Goal: Use online tool/utility: Use online tool/utility

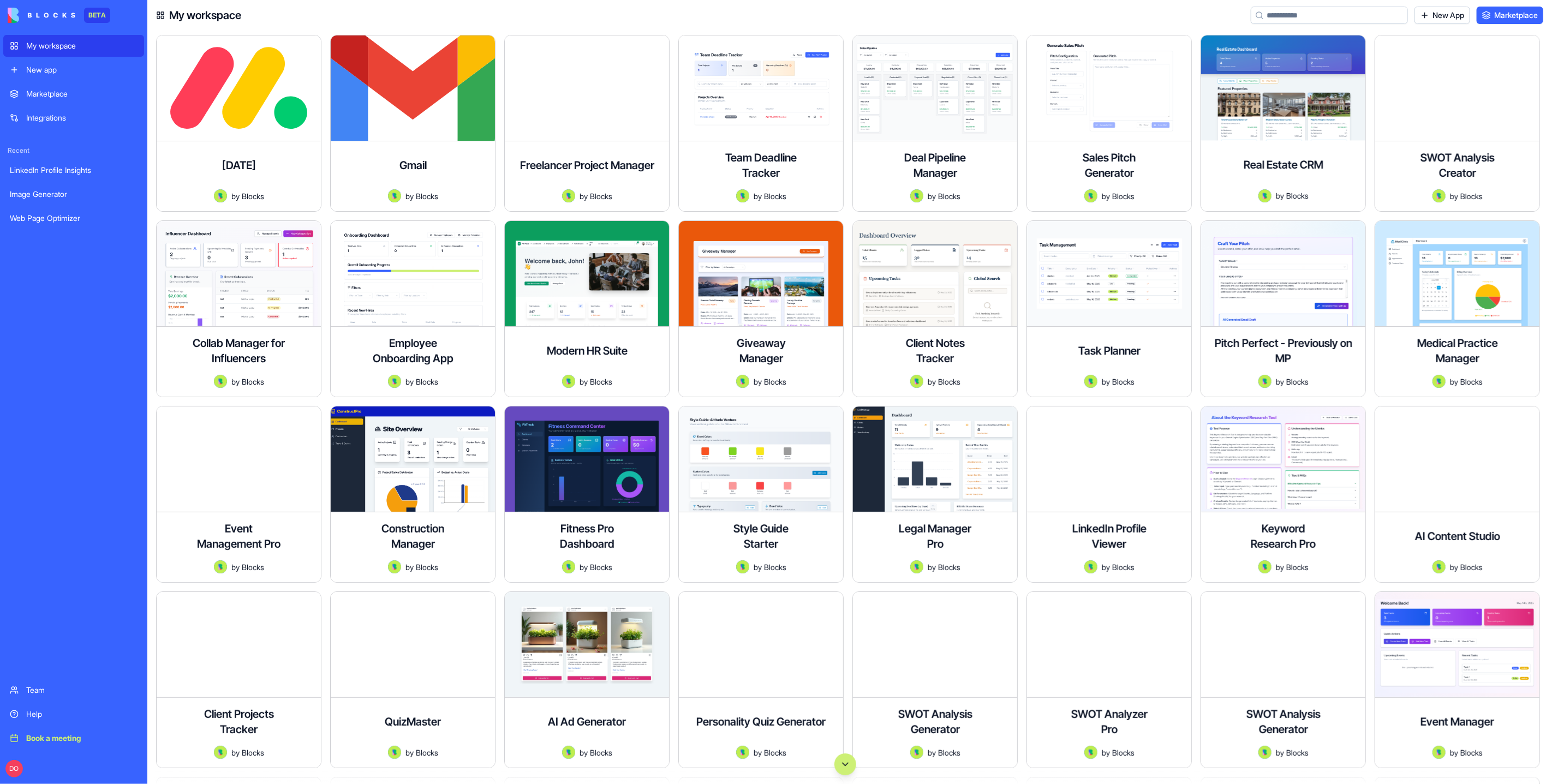
click at [1300, 18] on input at bounding box center [1329, 15] width 157 height 18
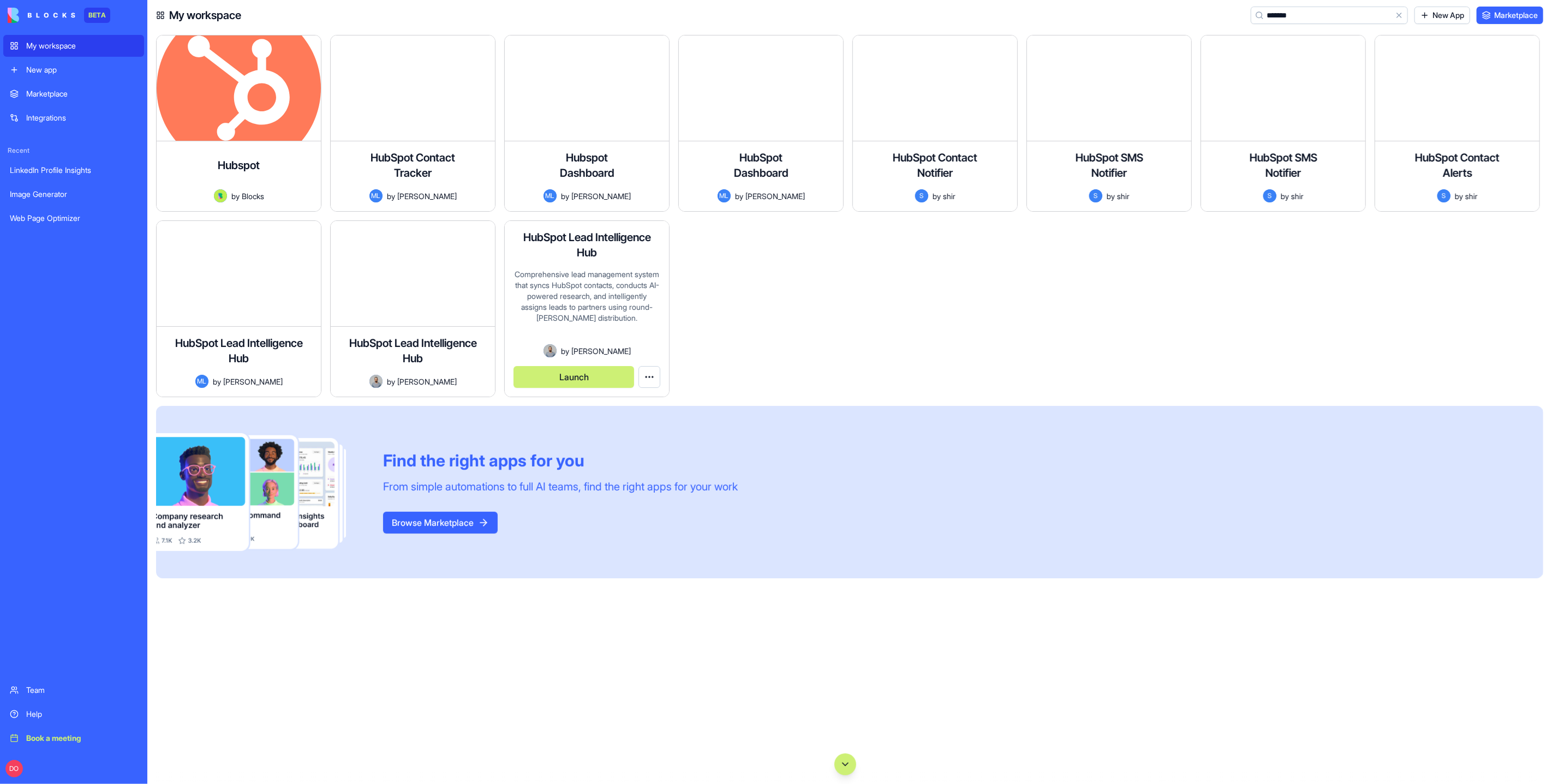
type input "*******"
click at [579, 373] on button "Launch" at bounding box center [573, 377] width 120 height 22
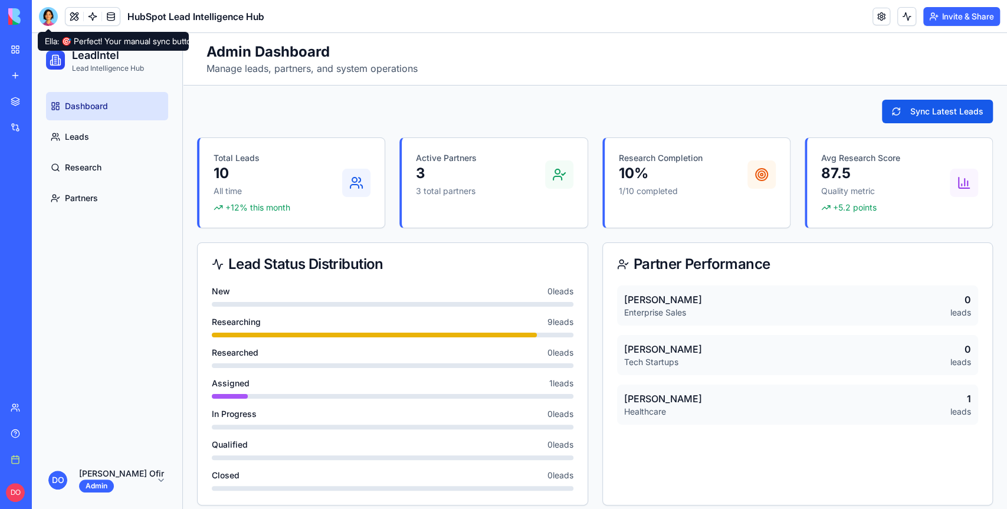
click at [48, 19] on div at bounding box center [48, 16] width 19 height 19
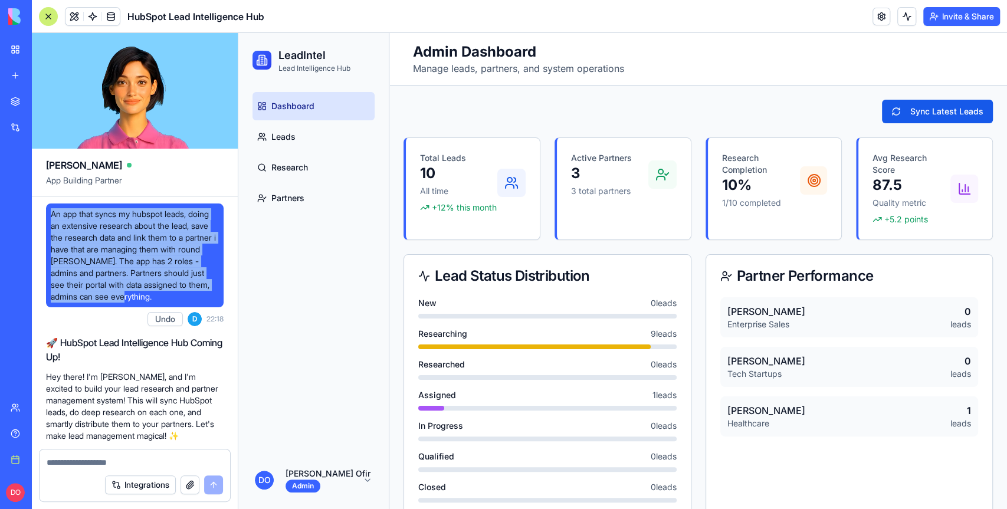
drag, startPoint x: 51, startPoint y: 216, endPoint x: 188, endPoint y: 294, distance: 157.7
click at [188, 294] on span "An app that syncs my hubspot leads, doing an extensive research about the lead,…" at bounding box center [135, 255] width 168 height 94
copy span "An app that syncs my hubspot leads, doing an extensive research about the lead,…"
